Goal: Transaction & Acquisition: Purchase product/service

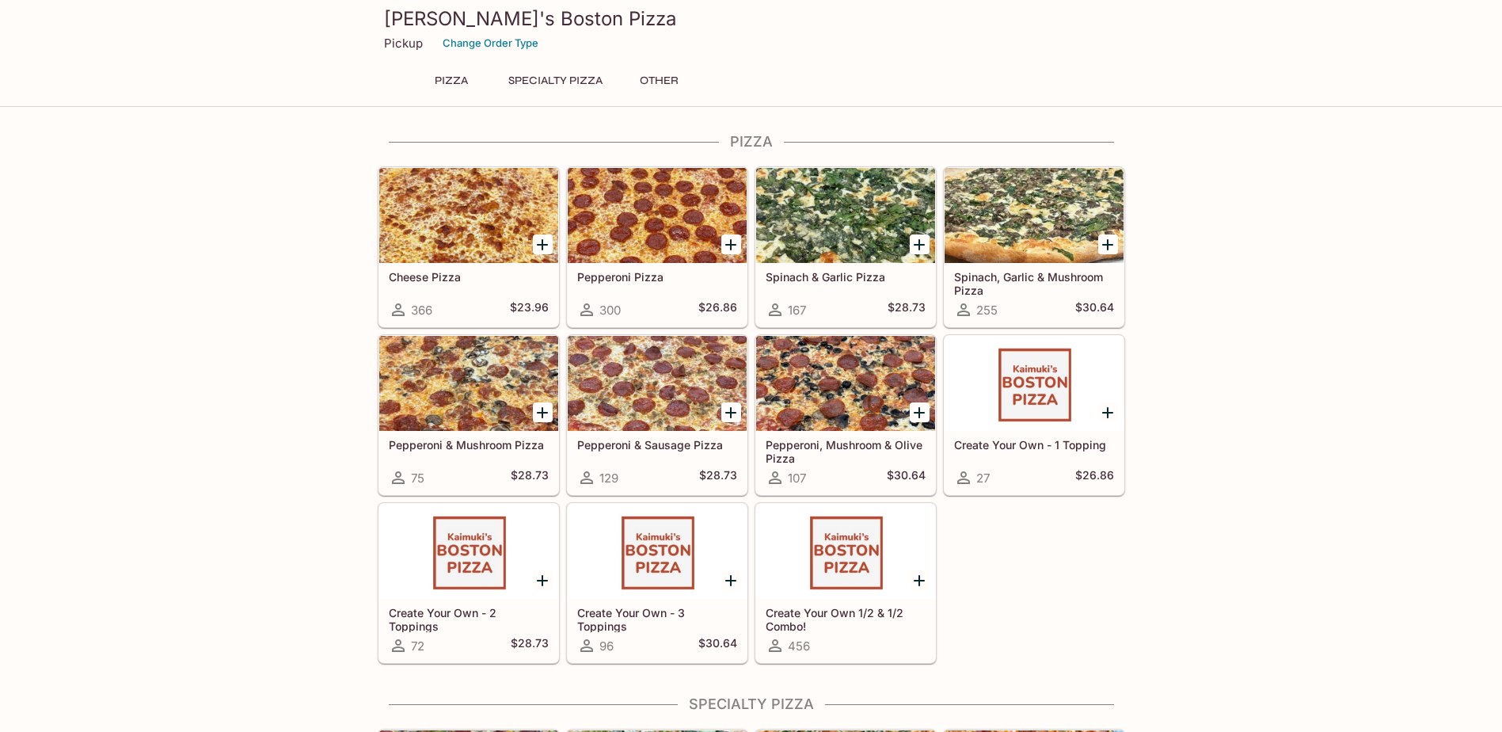
click at [729, 250] on icon "Add Pepperoni Pizza" at bounding box center [730, 244] width 19 height 19
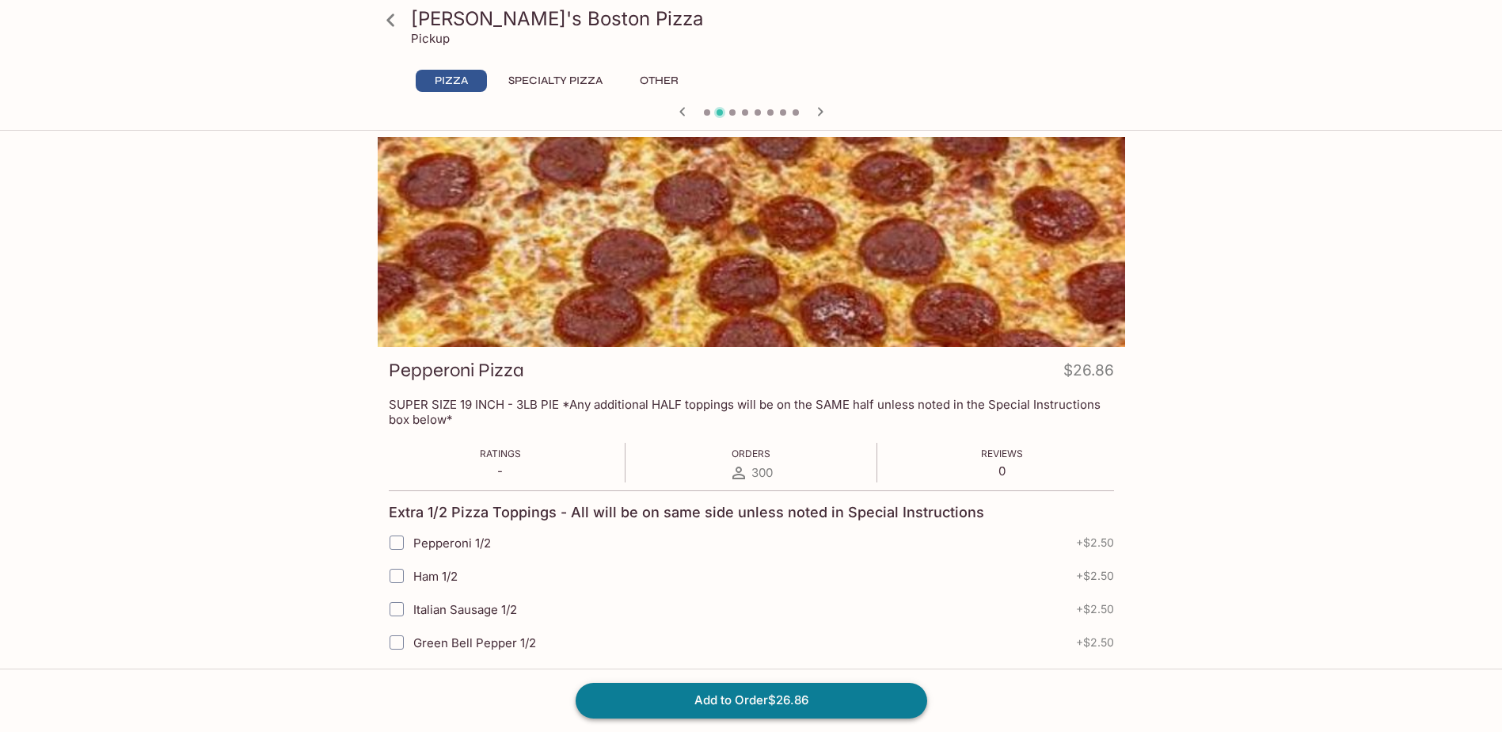
click at [820, 709] on button "Add to Order $26.86" at bounding box center [752, 700] width 352 height 35
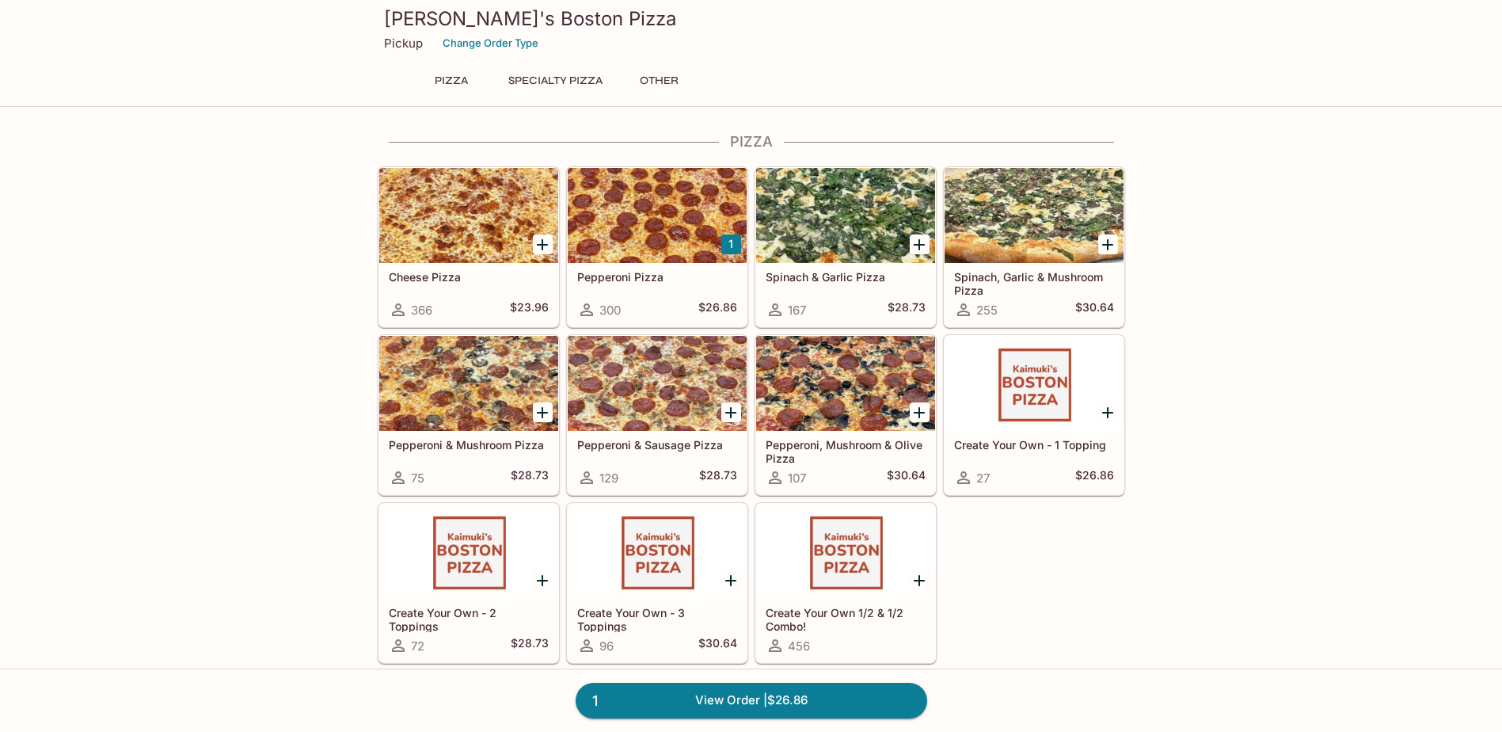
click at [563, 70] on button "Specialty Pizza" at bounding box center [556, 81] width 112 height 22
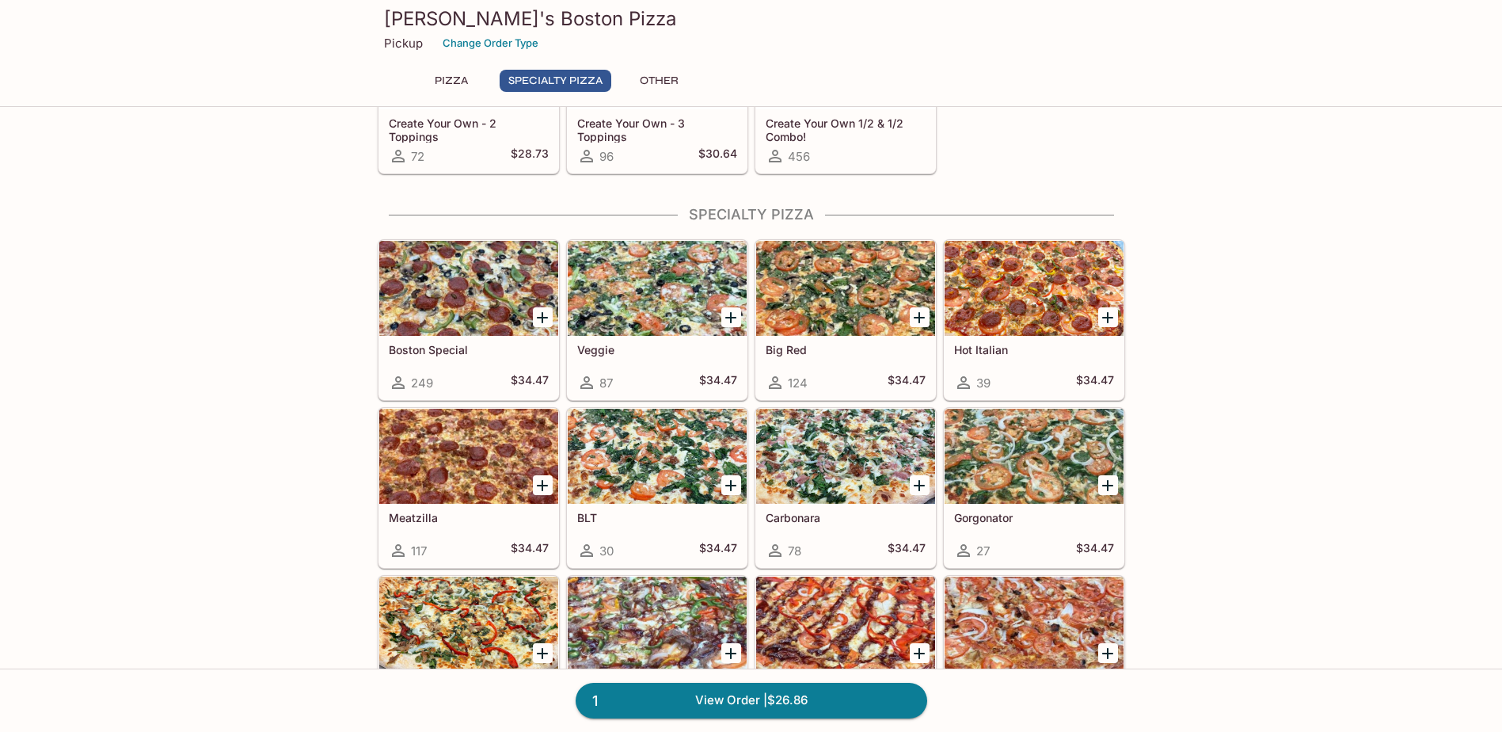
scroll to position [561, 0]
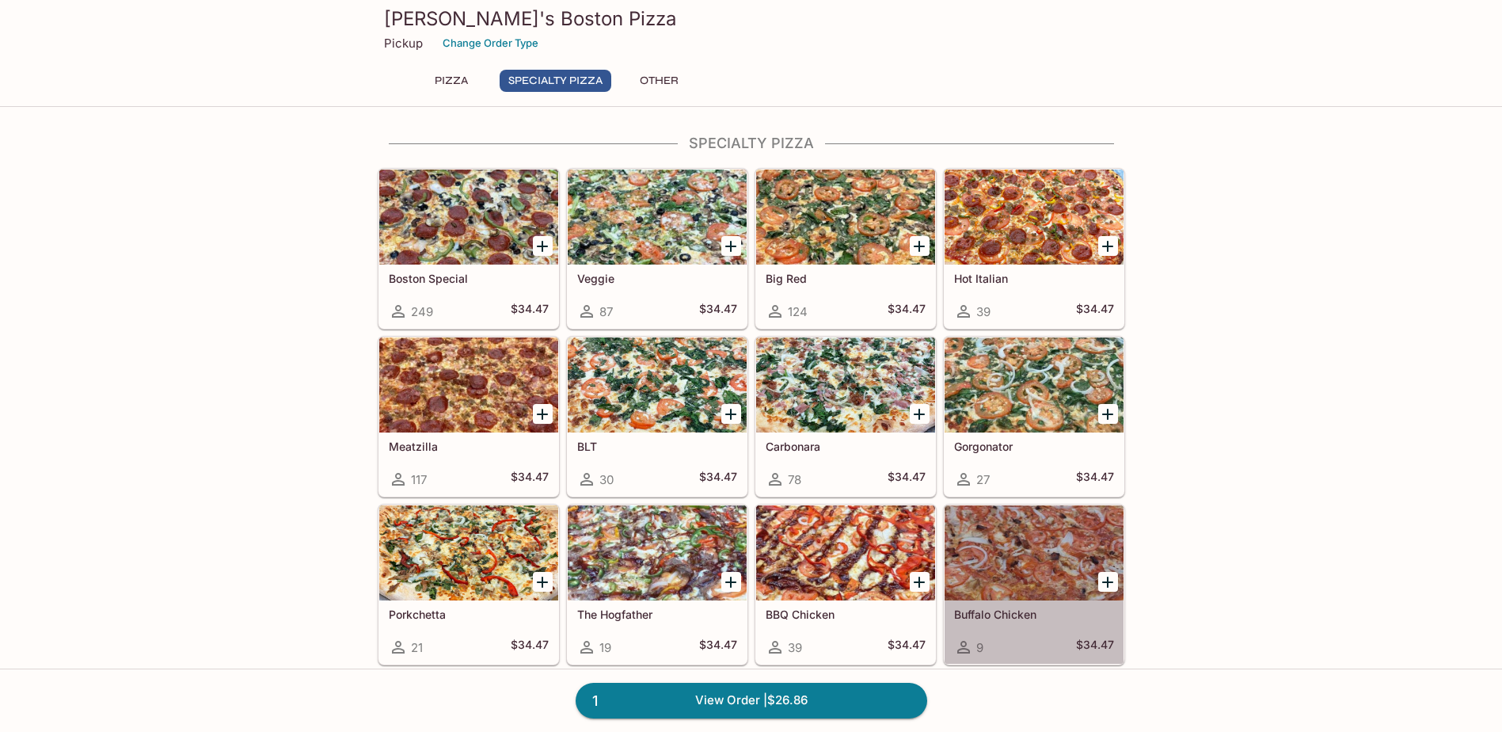
click at [986, 549] on div at bounding box center [1034, 552] width 179 height 95
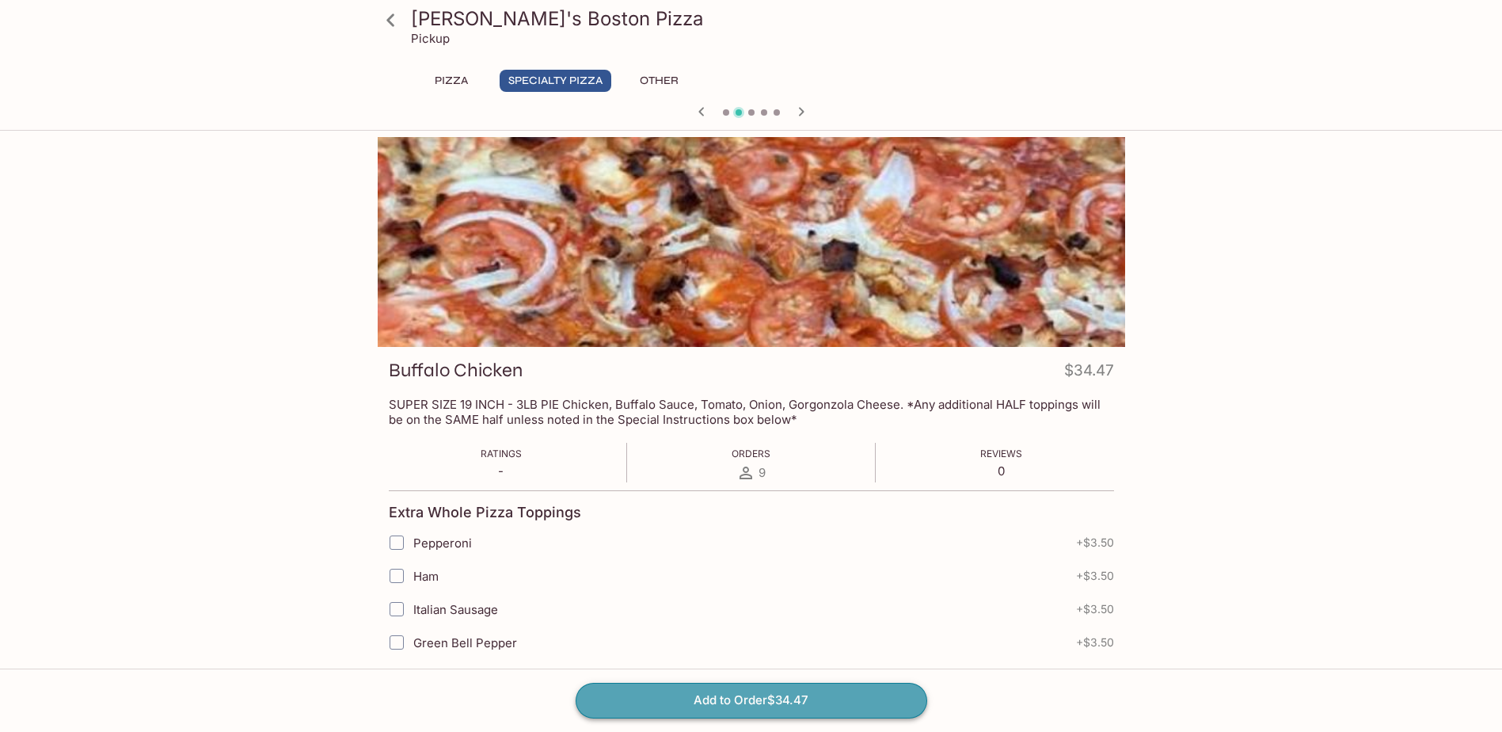
click at [832, 716] on button "Add to Order $34.47" at bounding box center [752, 700] width 352 height 35
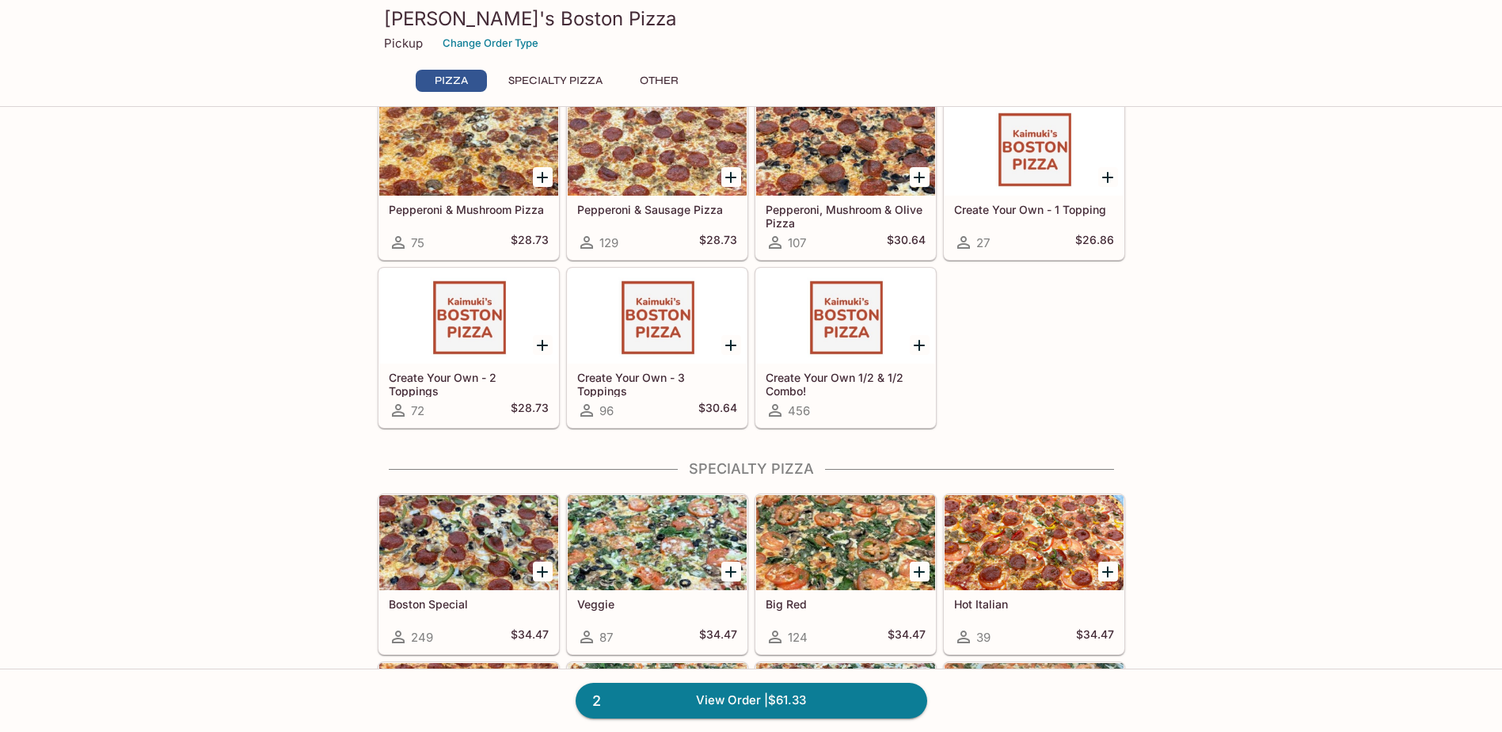
scroll to position [317, 0]
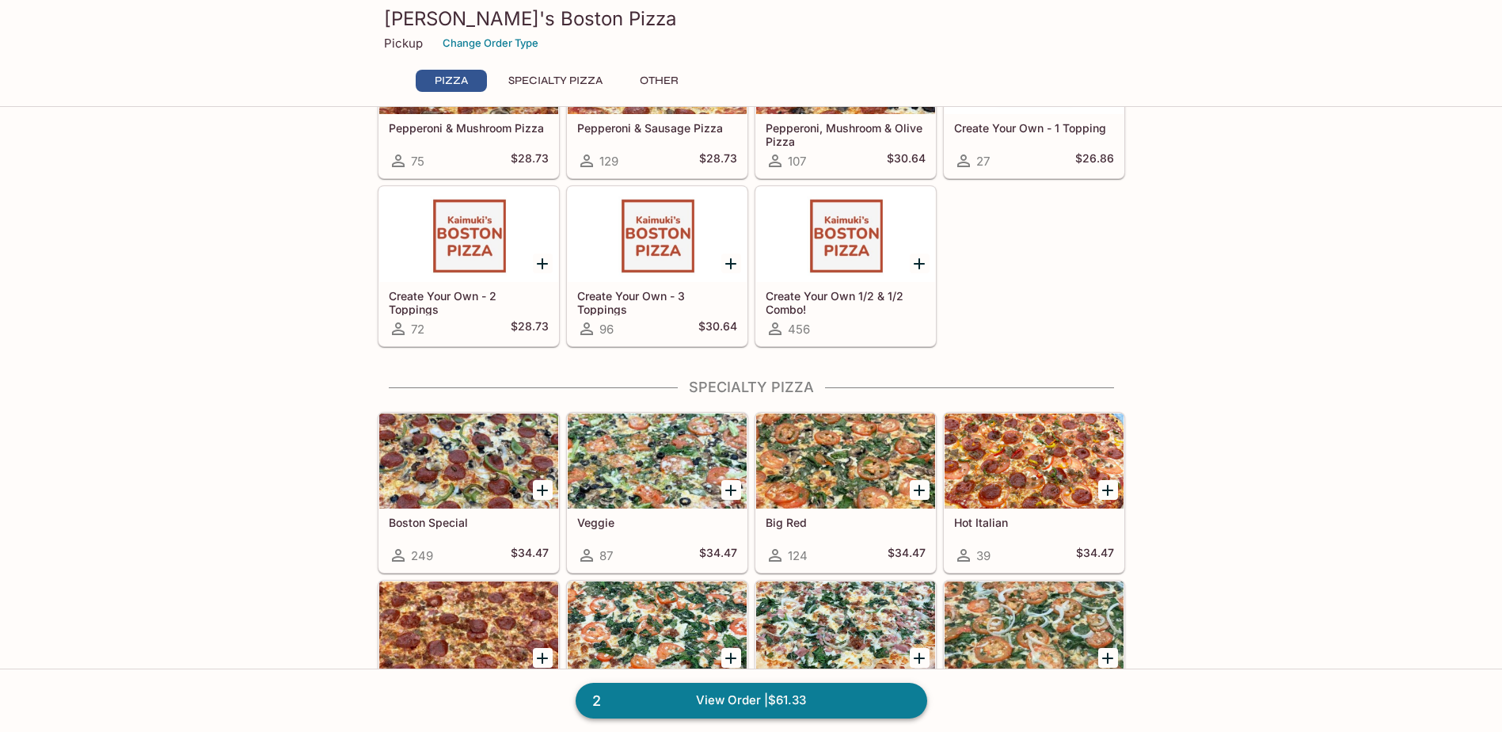
click at [772, 695] on link "2 View Order | $61.33" at bounding box center [752, 700] width 352 height 35
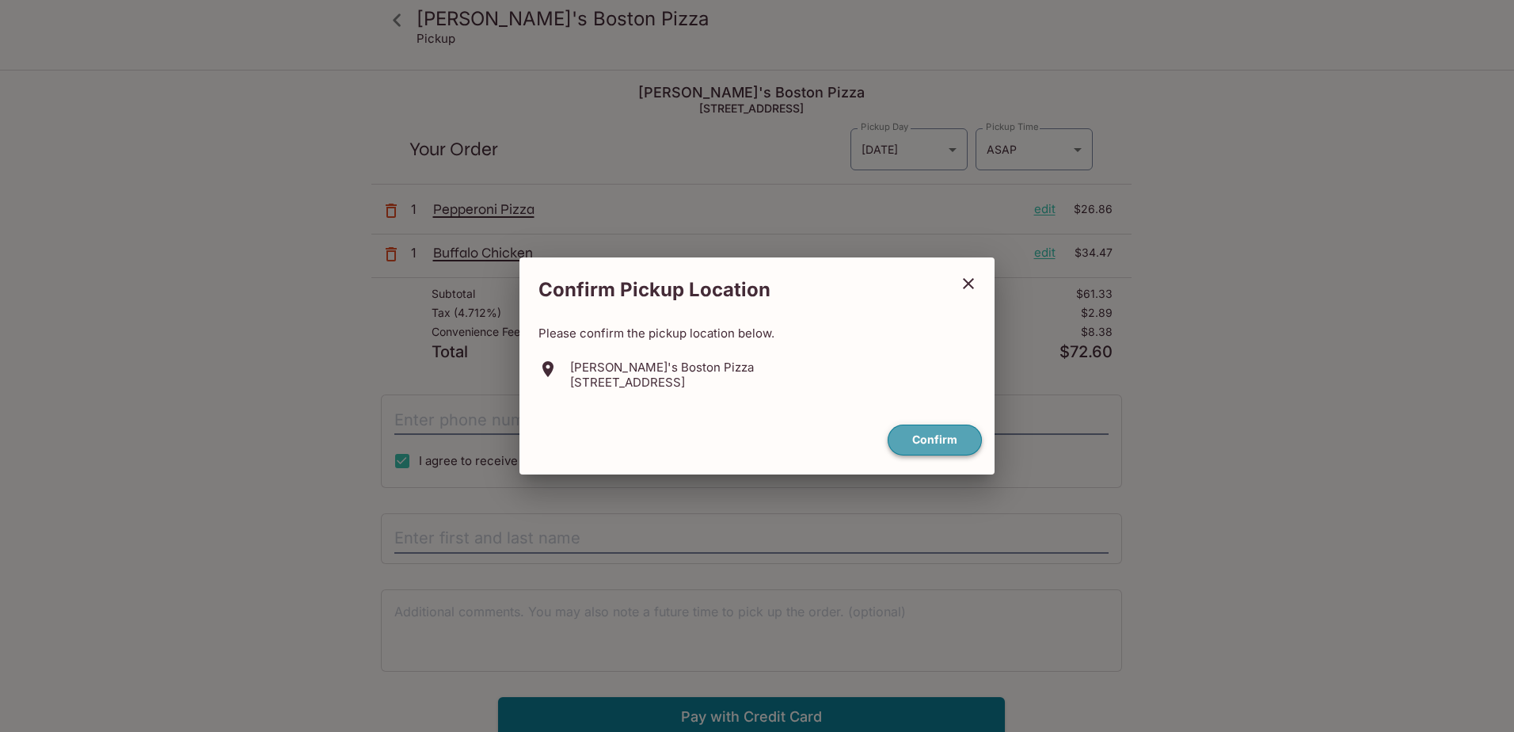
click at [942, 447] on button "Confirm" at bounding box center [935, 439] width 94 height 31
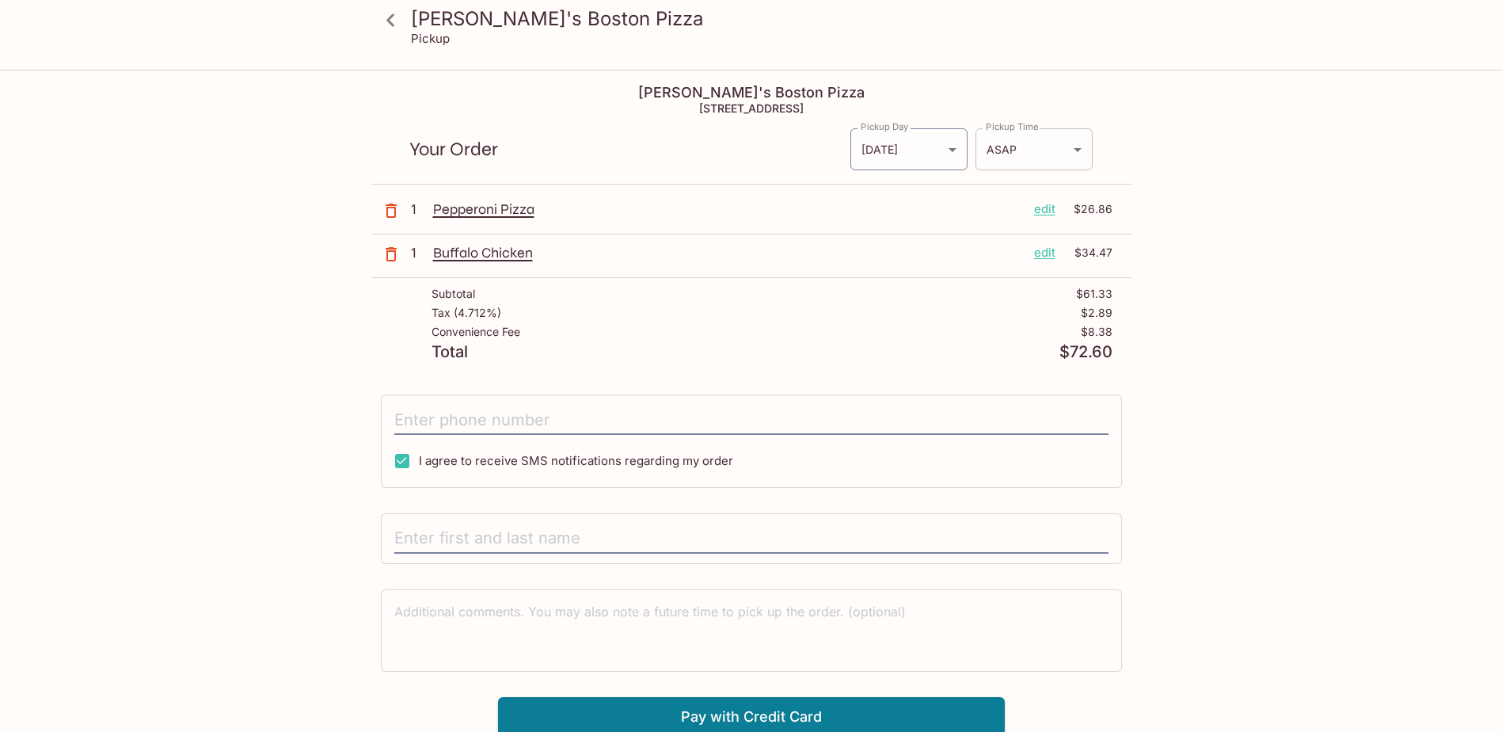
click at [1009, 145] on body "Kaimuki's Boston Pizza Pickup Kaimuki's Boston Pizza [STREET_ADDRESS] Your Orde…" at bounding box center [751, 437] width 1502 height 732
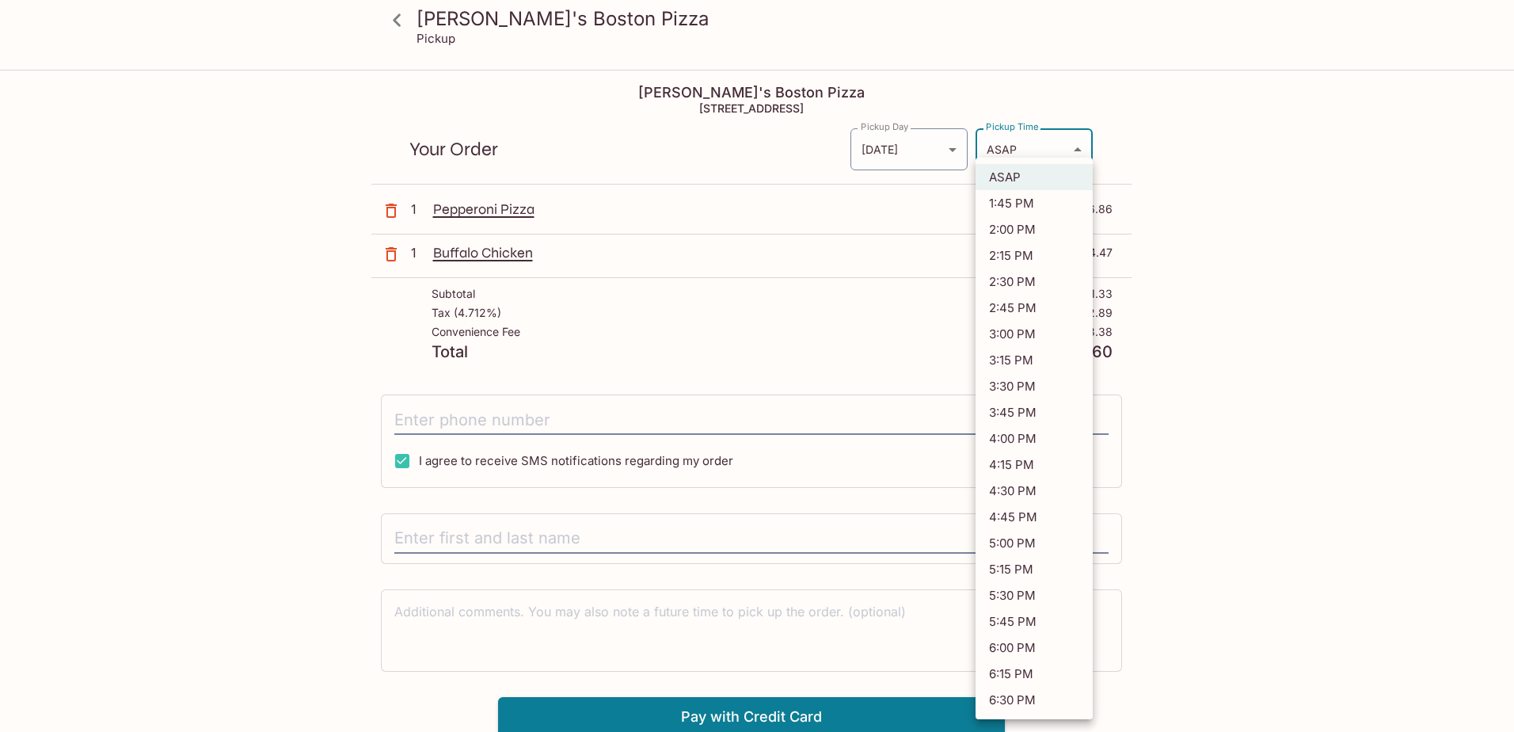
click at [1038, 591] on li "5:30 PM" at bounding box center [1034, 595] width 117 height 26
type input "[DATE]T03:30:49.000000Z"
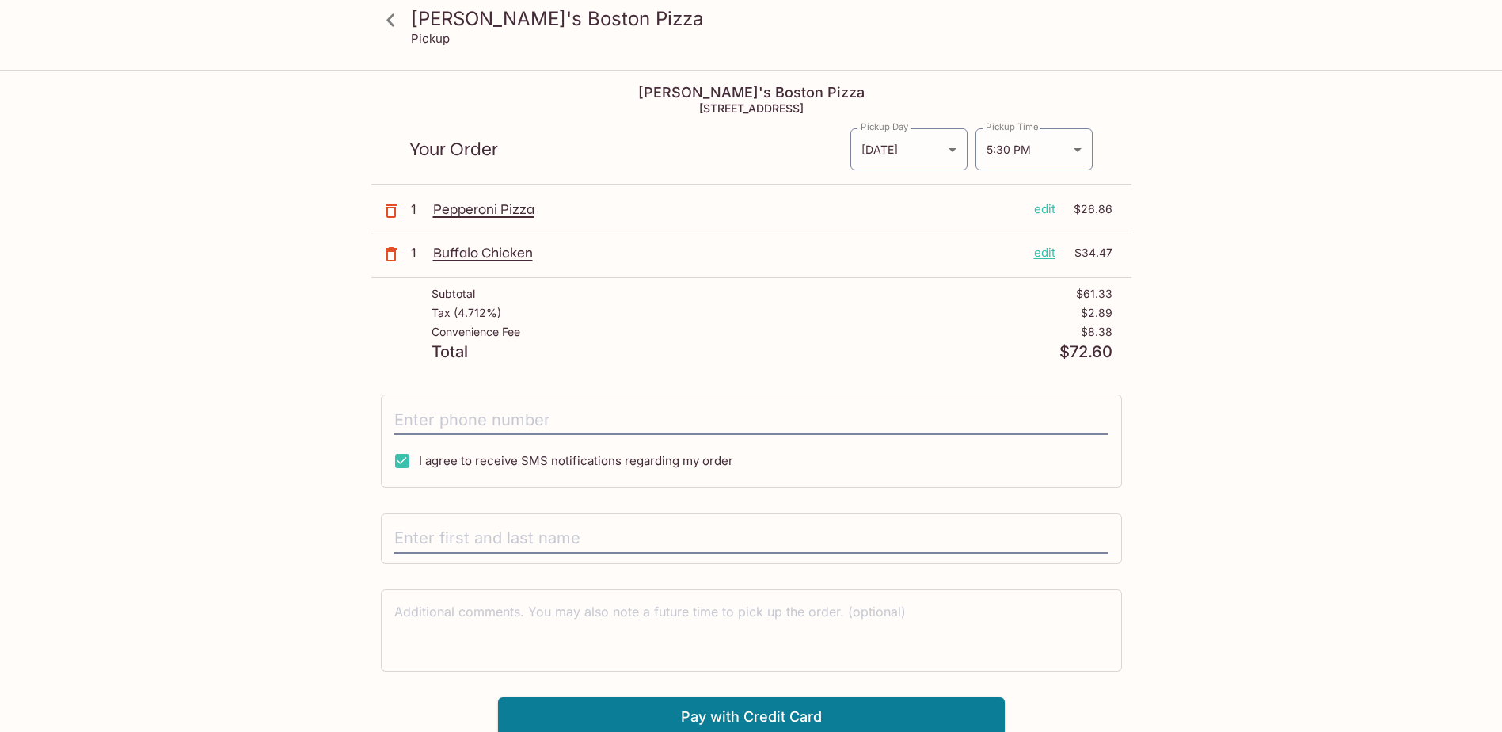
click at [1345, 610] on div "Kaimuki's Boston Pizza Pickup Kaimuki's Boston Pizza [STREET_ADDRESS] Your Orde…" at bounding box center [751, 437] width 1502 height 732
click at [455, 17] on h3 "[PERSON_NAME]'s Boston Pizza" at bounding box center [765, 18] width 708 height 25
